Goal: Find specific page/section: Find specific page/section

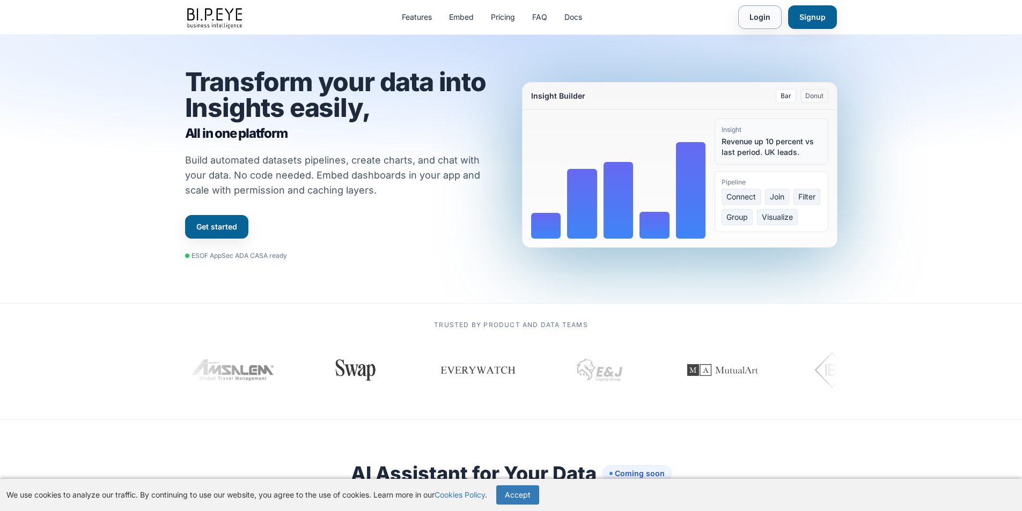
click at [772, 13] on link "Login" at bounding box center [759, 17] width 43 height 24
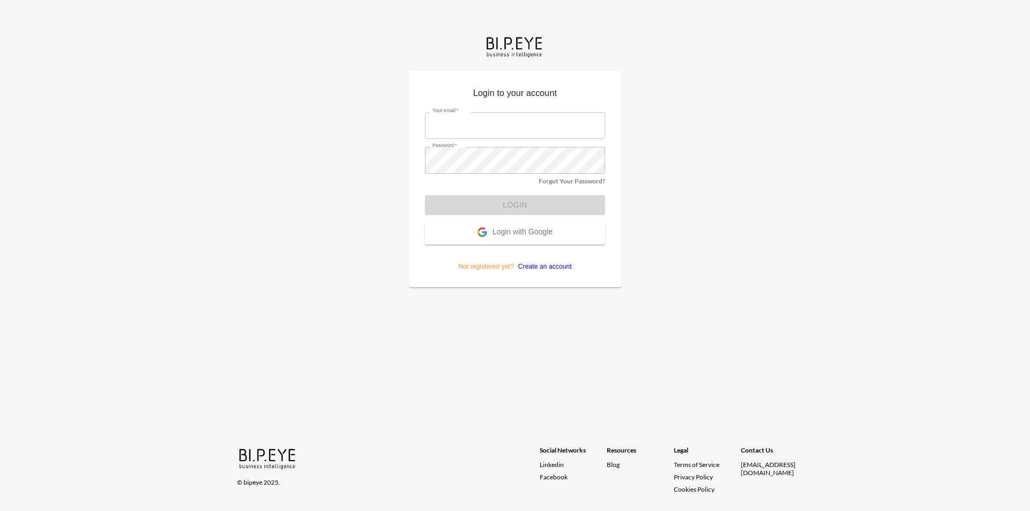
type input "dor_S@ibi.co.il"
click at [513, 208] on form "Your email   * dor_S@ibi.co.il Your email   * Password   * Password   * Forgot …" at bounding box center [515, 187] width 180 height 167
click at [513, 208] on button "Login" at bounding box center [515, 205] width 180 height 20
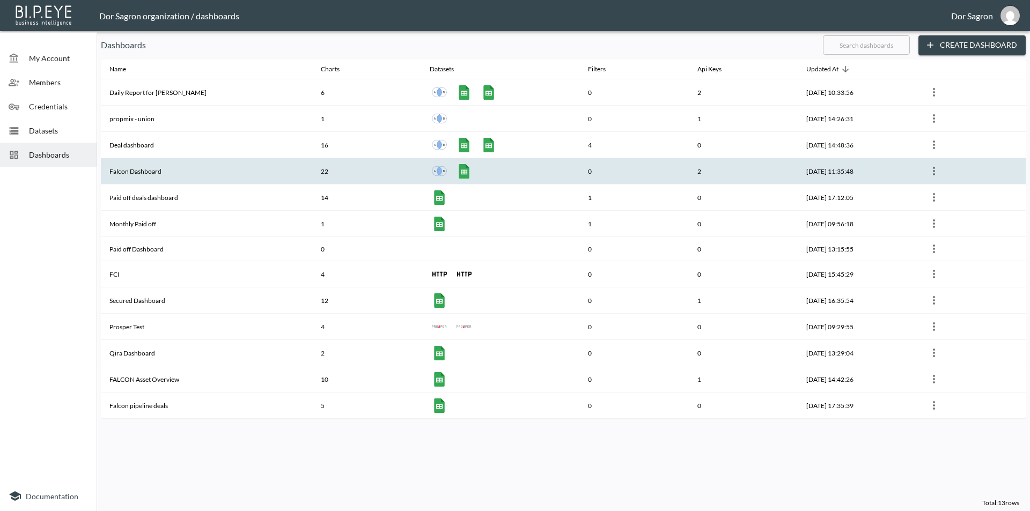
click at [165, 175] on th "Falcon Dashboard" at bounding box center [206, 171] width 211 height 26
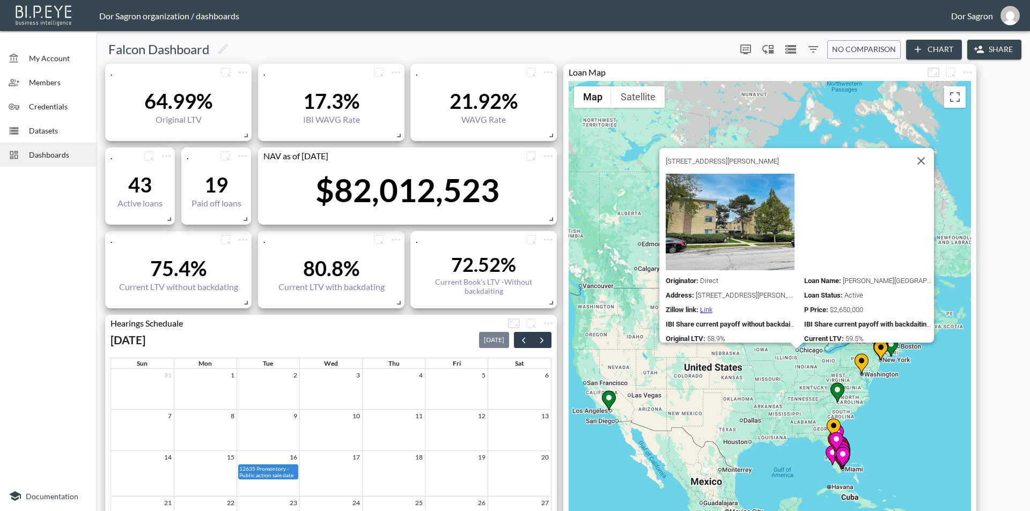
click at [745, 249] on div "Originator : Direct Loan Name : Greenleaf Ave Address : 1116 Greenleaf Ave, Wil…" at bounding box center [800, 258] width 268 height 169
click at [702, 306] on link "Link" at bounding box center [706, 310] width 12 height 8
